Goal: Find specific page/section: Find specific page/section

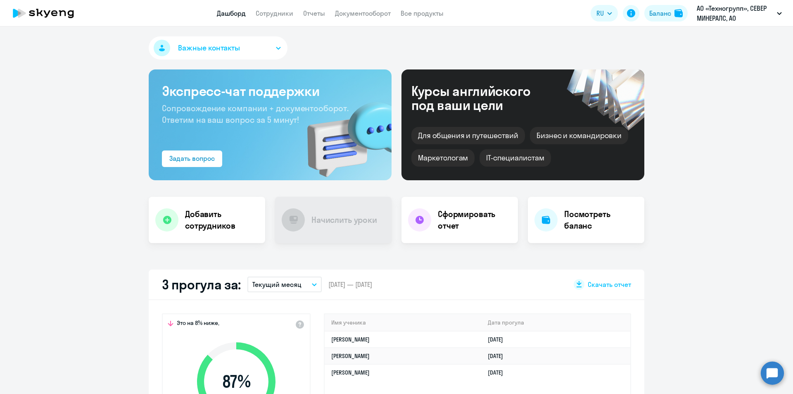
select select "30"
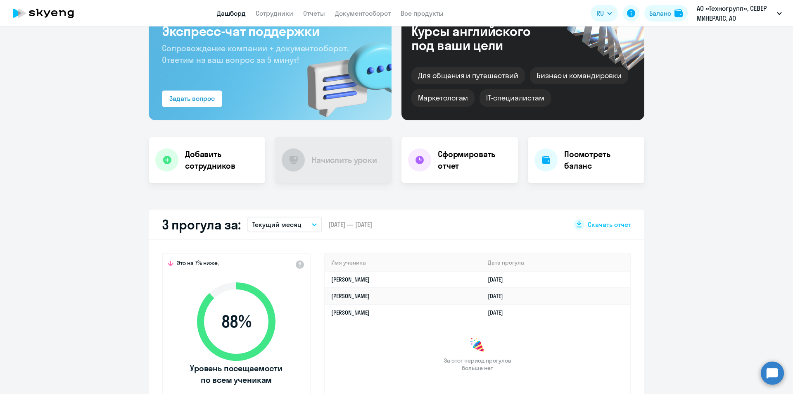
scroll to position [165, 0]
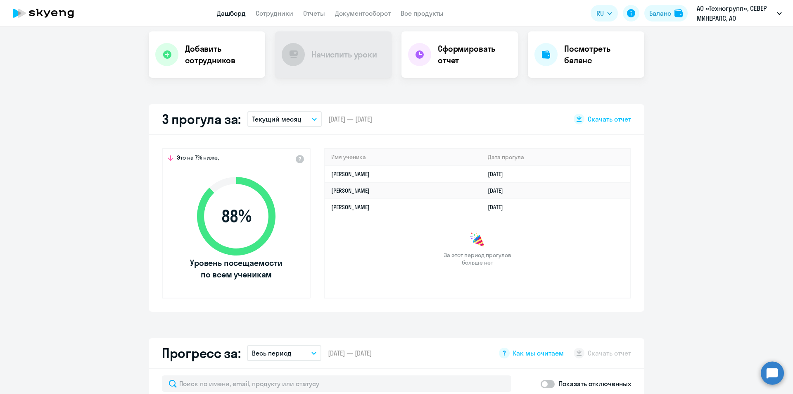
select select "30"
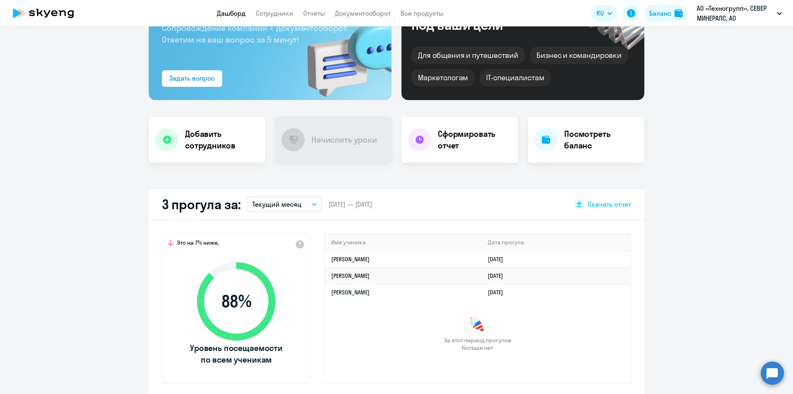
scroll to position [165, 0]
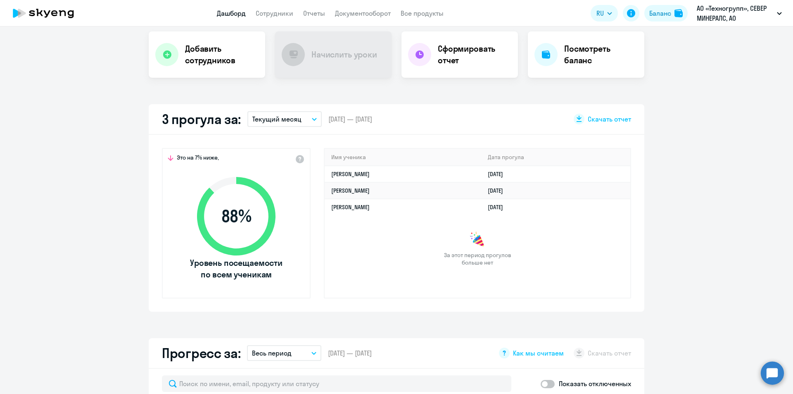
select select "30"
click at [288, 12] on link "Сотрудники" at bounding box center [275, 13] width 38 height 8
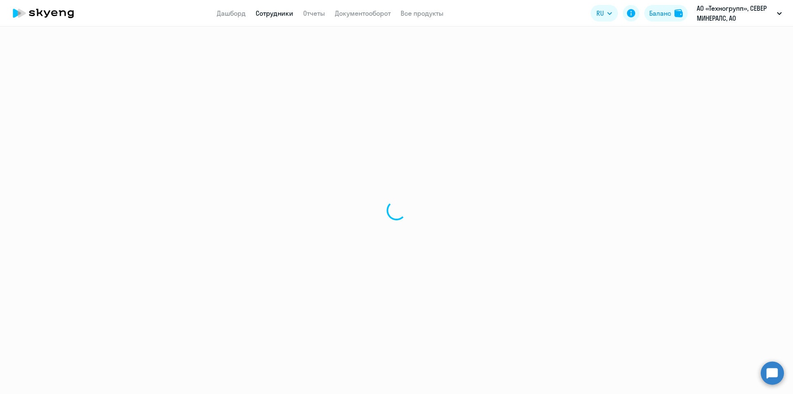
select select "30"
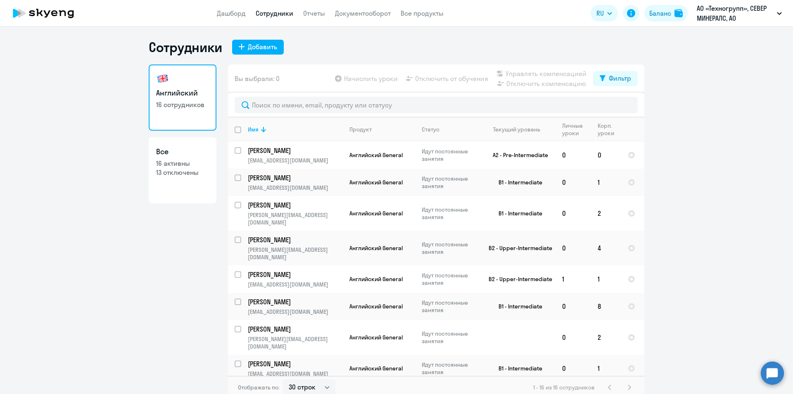
click at [274, 13] on link "Сотрудники" at bounding box center [275, 13] width 38 height 8
